Goal: Download file/media

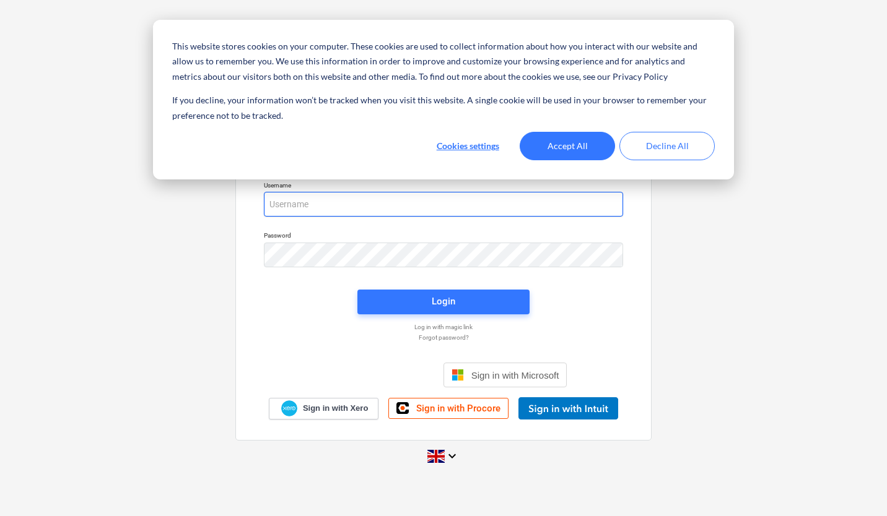
type input "[PERSON_NAME][EMAIL_ADDRESS][PERSON_NAME][DOMAIN_NAME]"
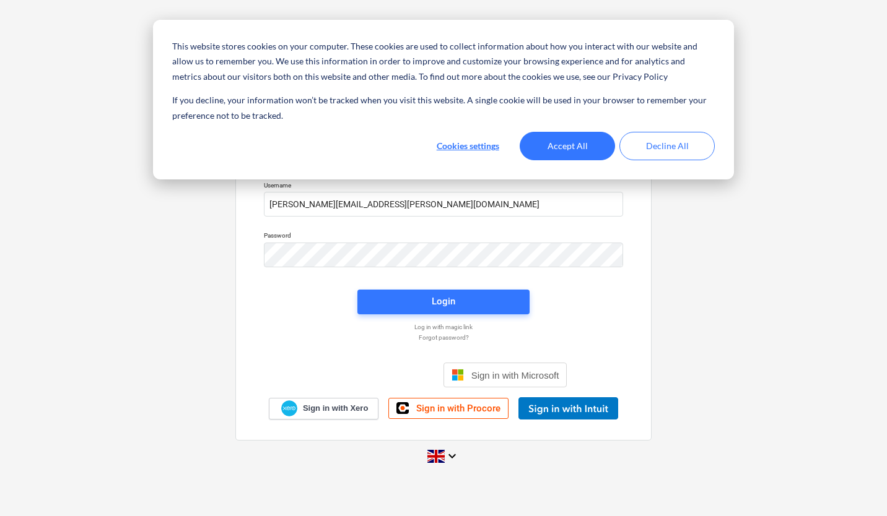
click at [438, 296] on div "Login" at bounding box center [444, 302] width 24 height 16
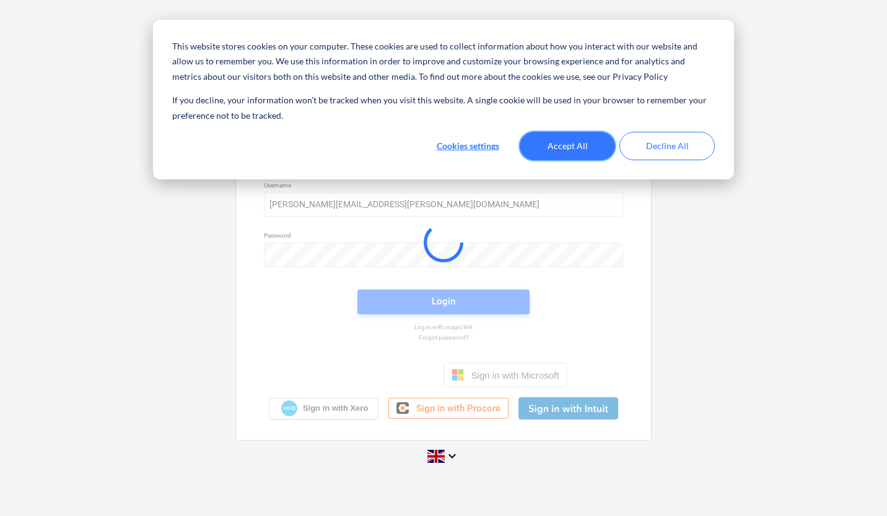
click at [573, 152] on button "Accept All" at bounding box center [567, 146] width 95 height 28
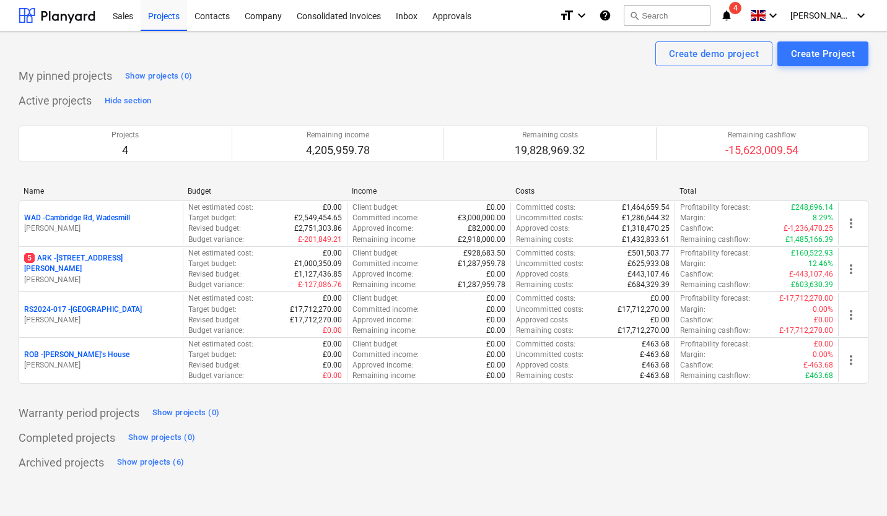
click at [97, 226] on p "[PERSON_NAME]" at bounding box center [101, 229] width 154 height 11
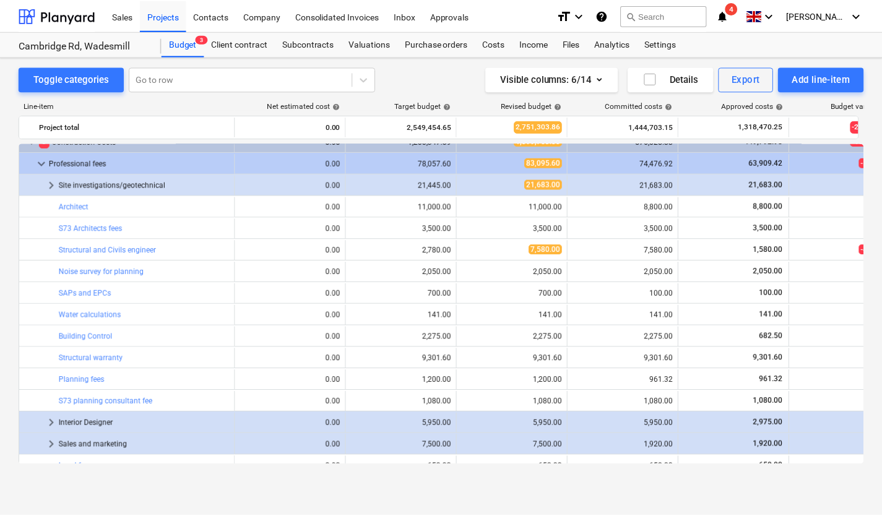
scroll to position [13, 0]
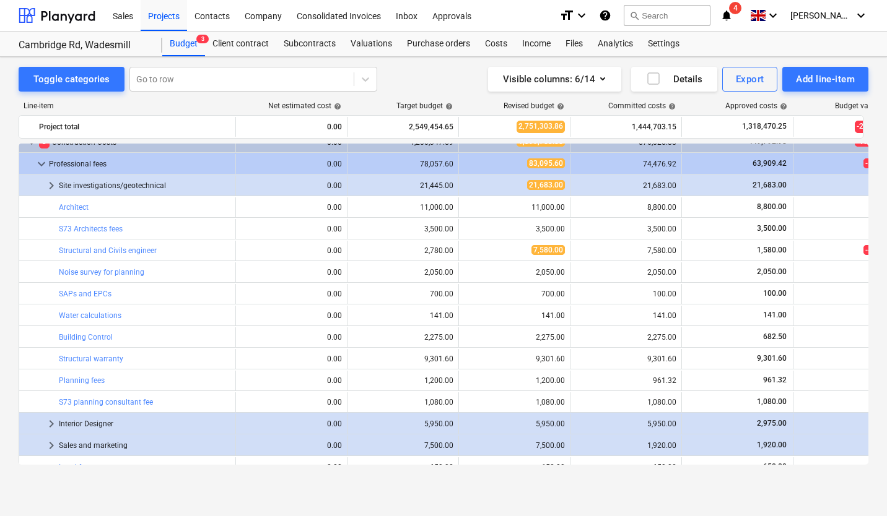
click at [415, 41] on div "Purchase orders" at bounding box center [438, 44] width 78 height 25
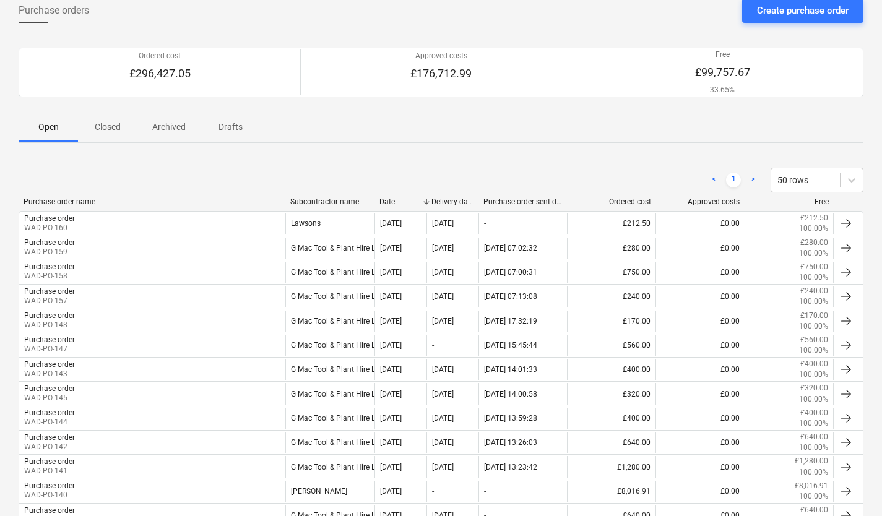
scroll to position [67, 0]
click at [113, 131] on p "Closed" at bounding box center [108, 128] width 30 height 13
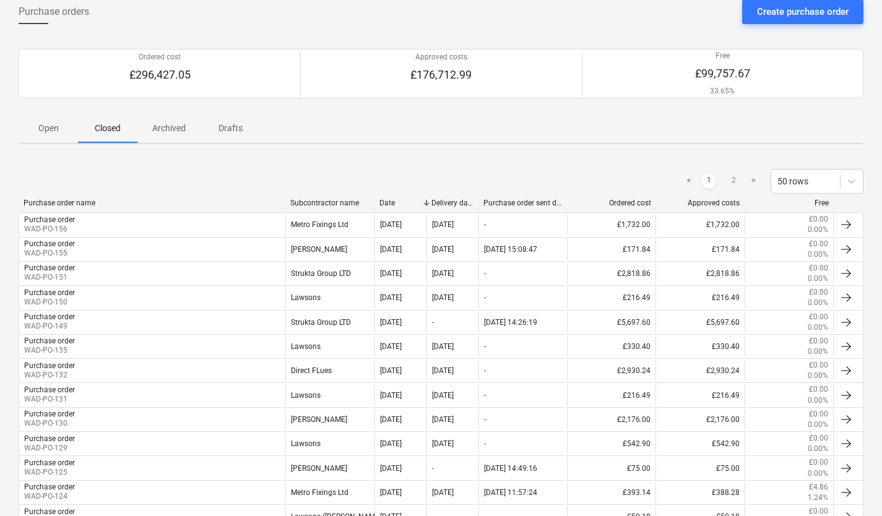
click at [258, 324] on div "Purchase order WAD-PO-149" at bounding box center [152, 322] width 266 height 21
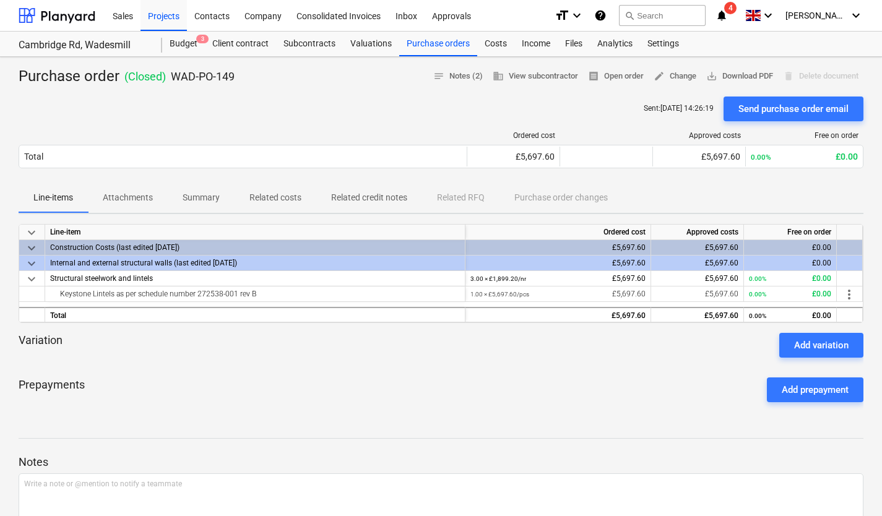
click at [136, 201] on p "Attachments" at bounding box center [128, 197] width 50 height 13
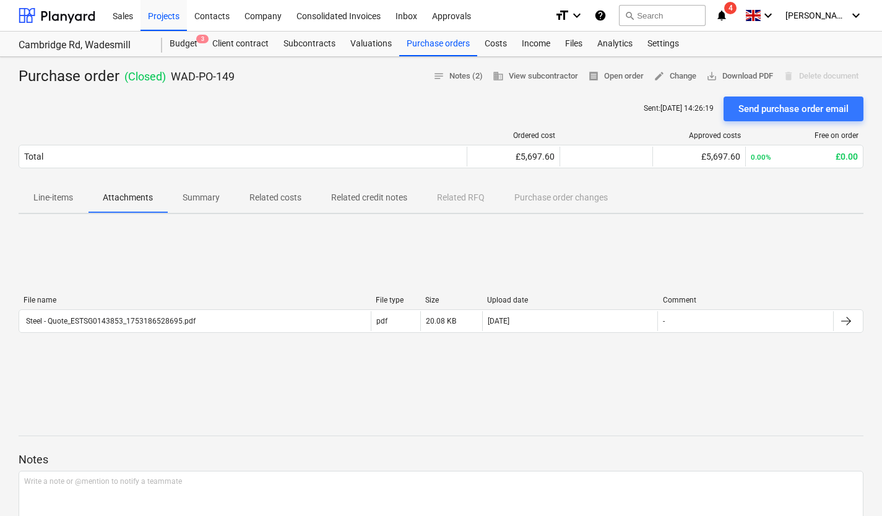
click at [191, 316] on div "Steel - Quote_ESTSG0143853_1753186528695.pdf" at bounding box center [195, 321] width 352 height 20
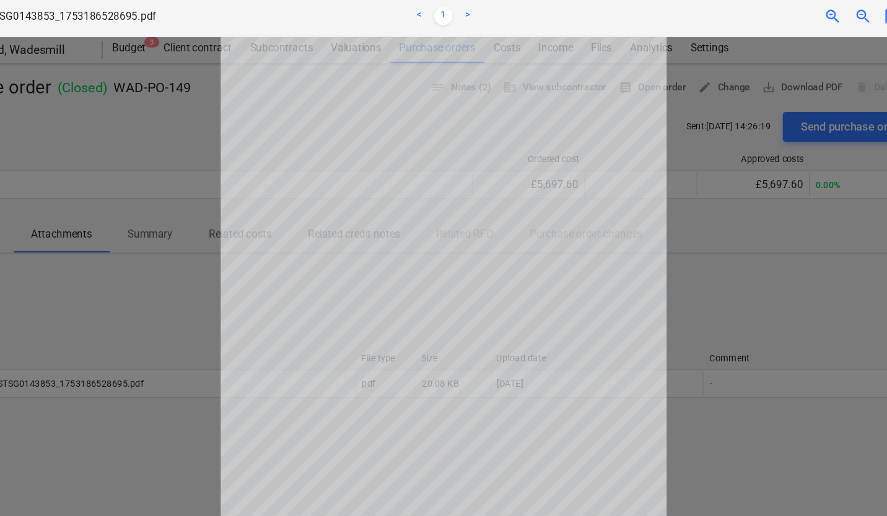
click at [150, 281] on div at bounding box center [443, 276] width 887 height 482
click at [235, 172] on div at bounding box center [443, 276] width 887 height 482
click at [226, 182] on div at bounding box center [443, 276] width 887 height 482
click at [788, 12] on span "zoom_out" at bounding box center [790, 17] width 15 height 15
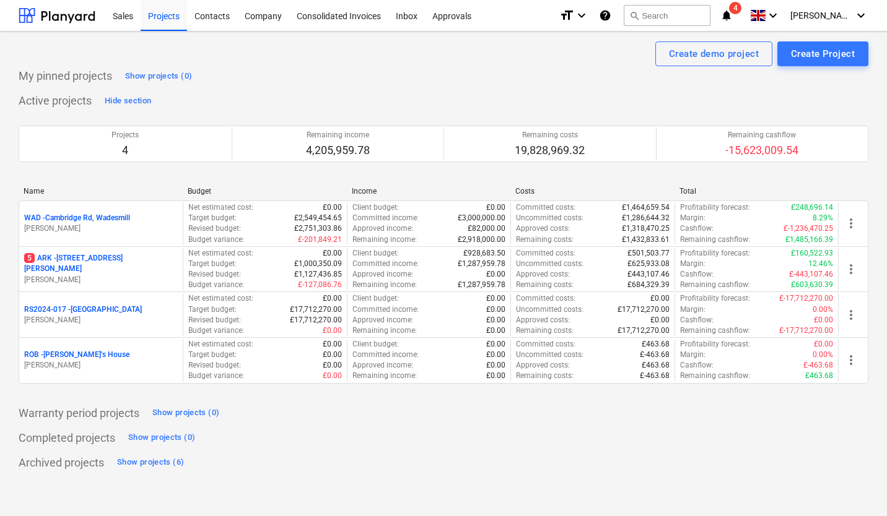
click at [115, 220] on p "WAD - Cambridge Rd, Wadesmill" at bounding box center [77, 218] width 106 height 11
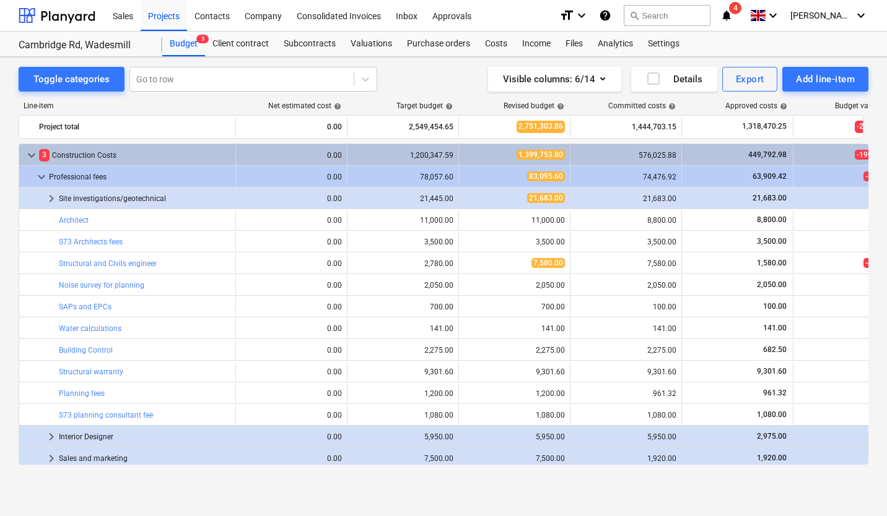
scroll to position [13, 0]
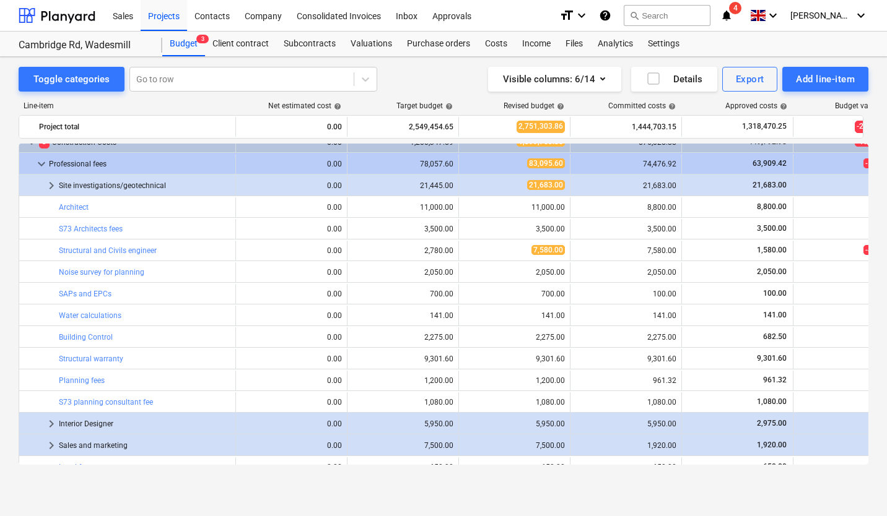
click at [407, 73] on div "Toggle categories Go to row Visible columns : 6/14 Details Export Add line-item" at bounding box center [444, 79] width 850 height 25
click at [439, 45] on div "Purchase orders" at bounding box center [438, 44] width 78 height 25
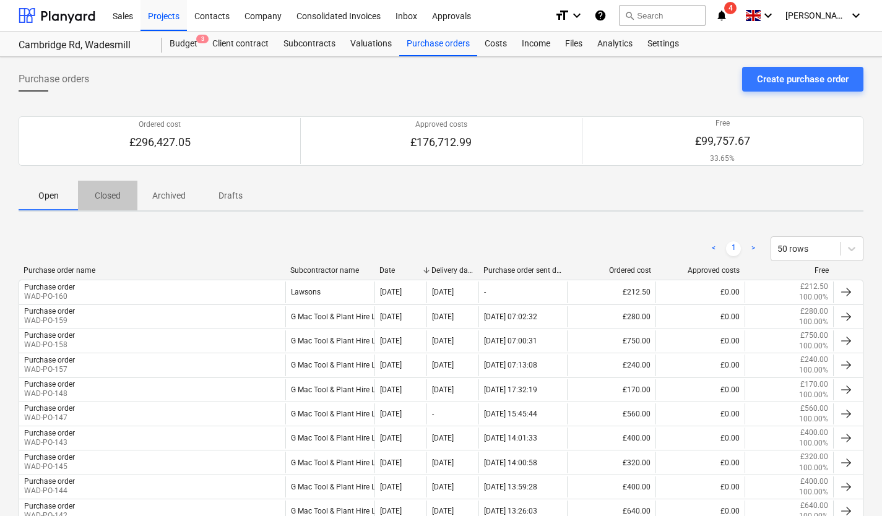
click at [118, 199] on p "Closed" at bounding box center [108, 195] width 30 height 13
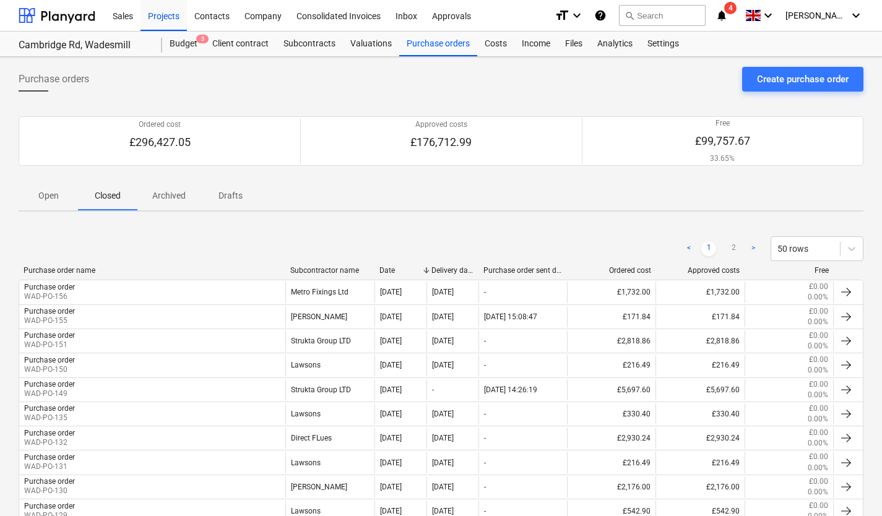
click at [176, 385] on div "Purchase order WAD-PO-149" at bounding box center [152, 390] width 266 height 21
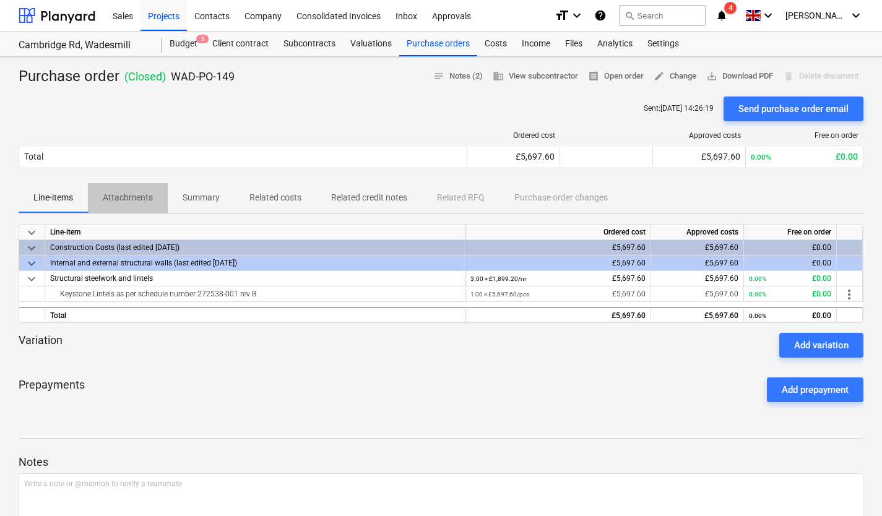
click at [126, 201] on p "Attachments" at bounding box center [128, 197] width 50 height 13
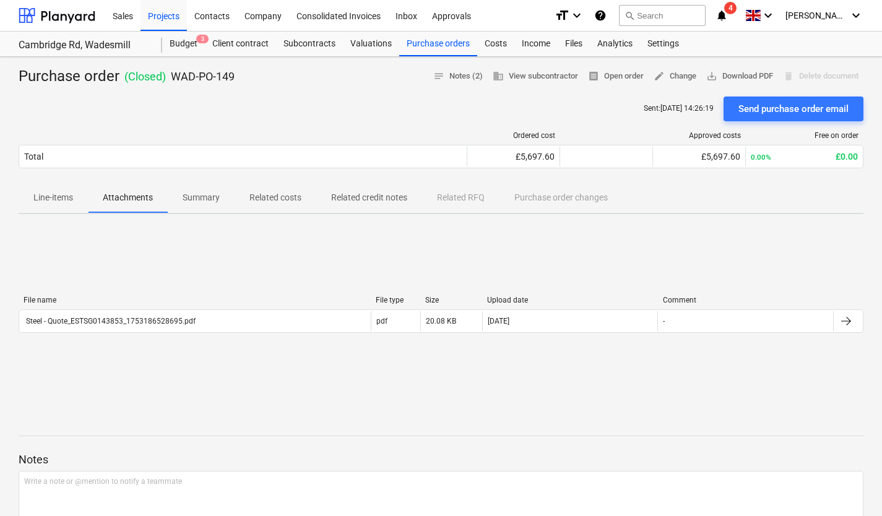
click at [178, 318] on div "Steel - Quote_ESTSG0143853_1753186528695.pdf" at bounding box center [110, 321] width 172 height 9
